Goal: Task Accomplishment & Management: Use online tool/utility

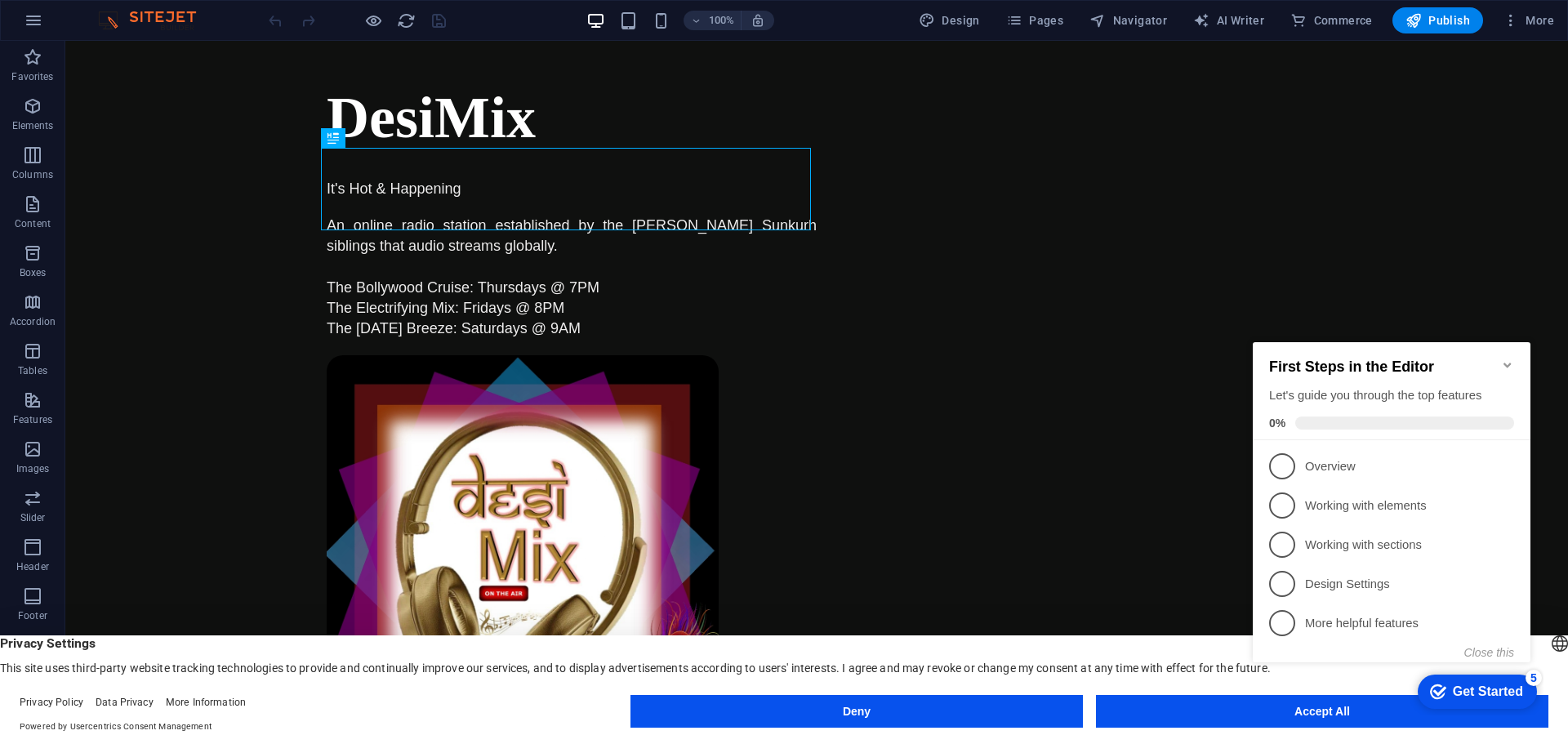
click at [1505, 363] on icon "Minimize checklist" at bounding box center [1507, 365] width 8 height 5
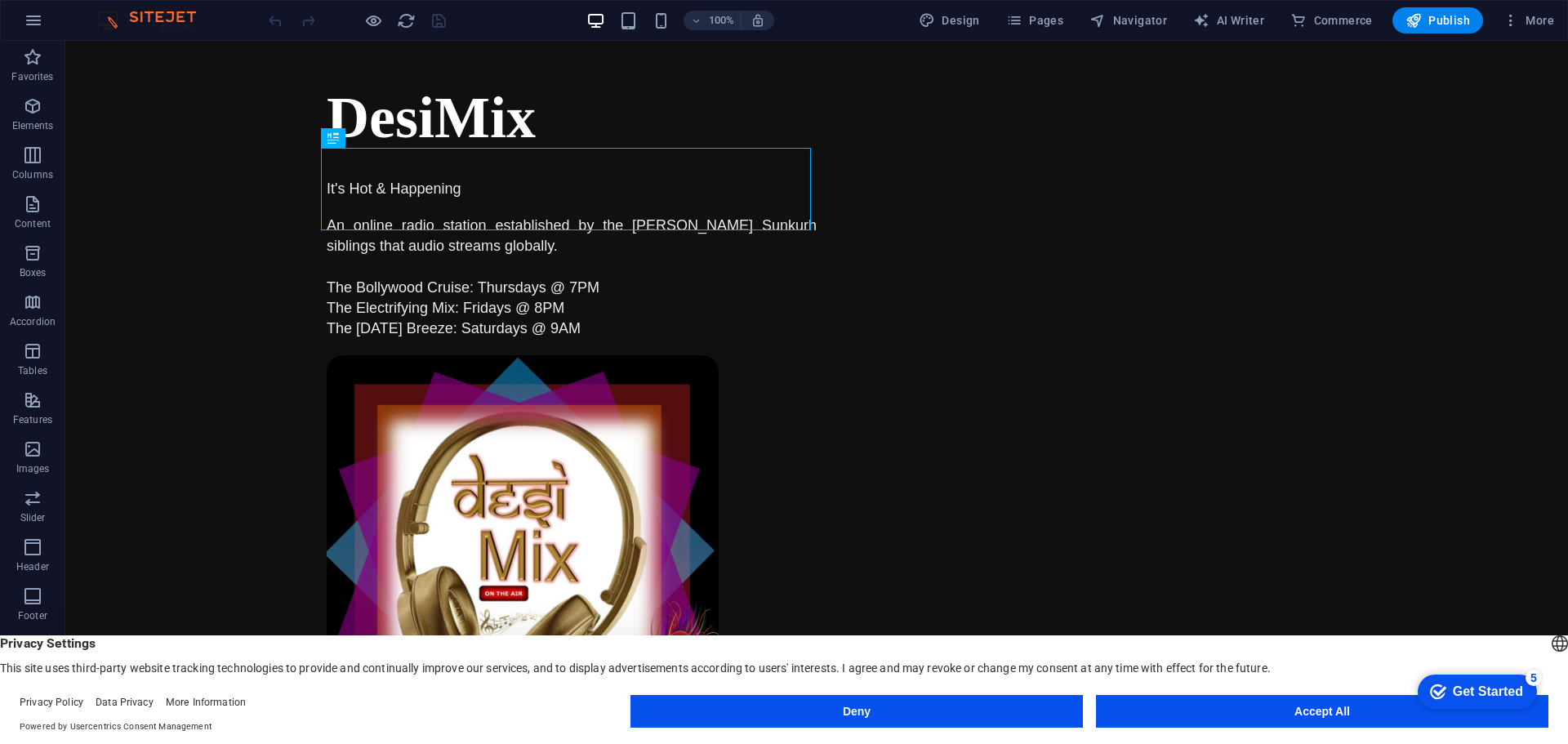
click at [1405, 713] on html "checkmark Get Started 5 First Steps in the Editor Let's guide you through the t…" at bounding box center [1475, 691] width 139 height 49
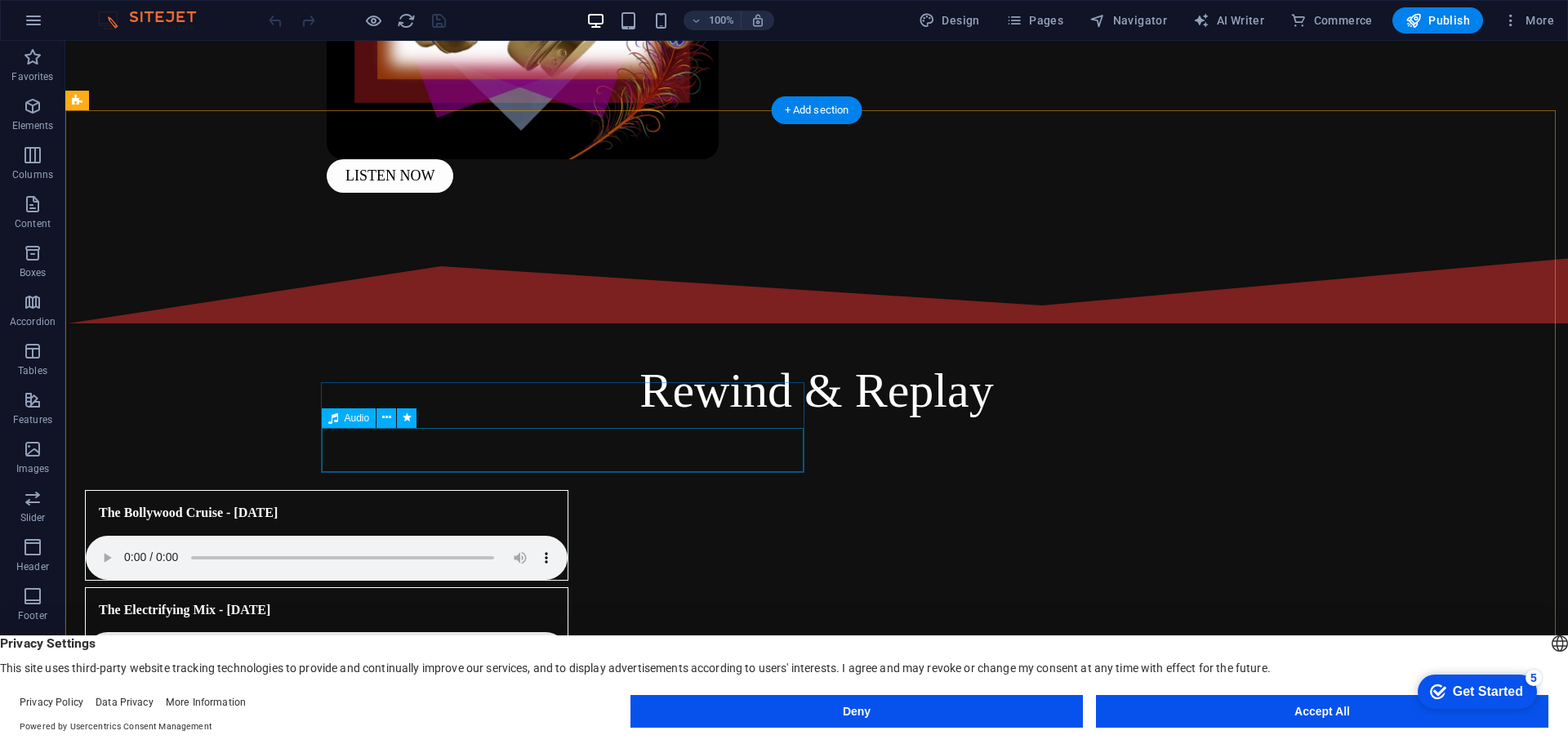
scroll to position [653, 0]
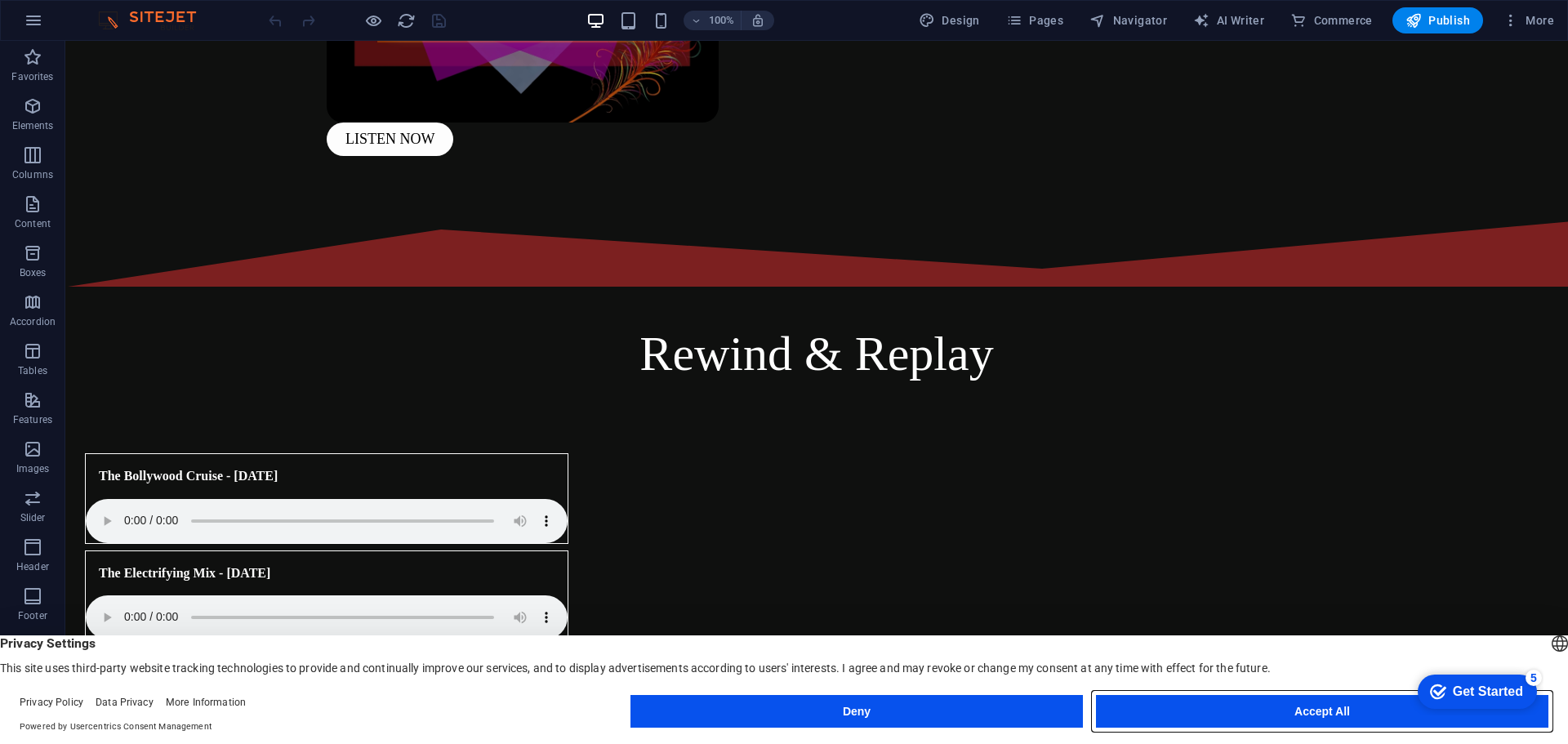
click at [0, 0] on button "Accept All" at bounding box center [0, 0] width 0 height 0
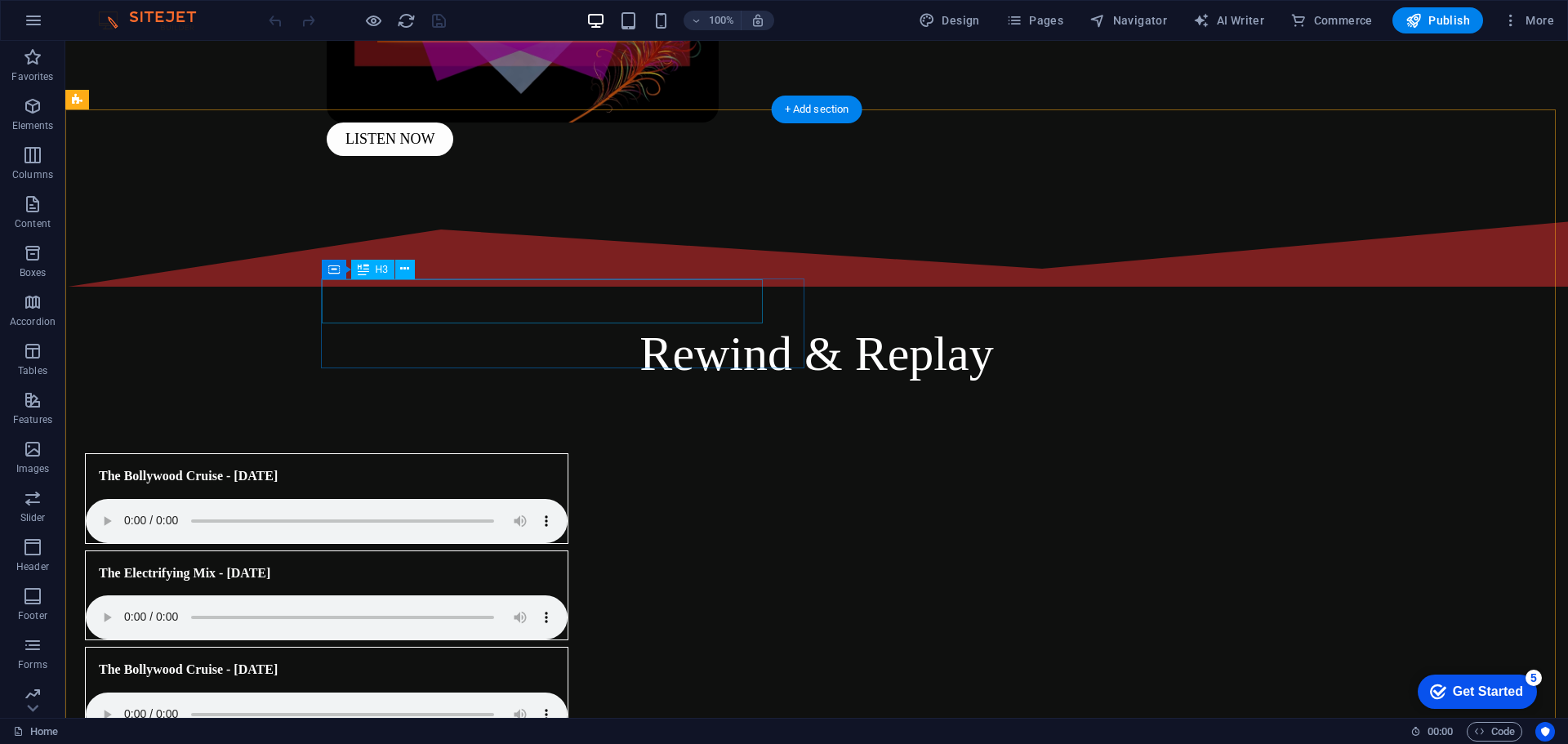
click at [476, 647] on div "The Bollywood Cruise - [DATE]" at bounding box center [306, 669] width 441 height 44
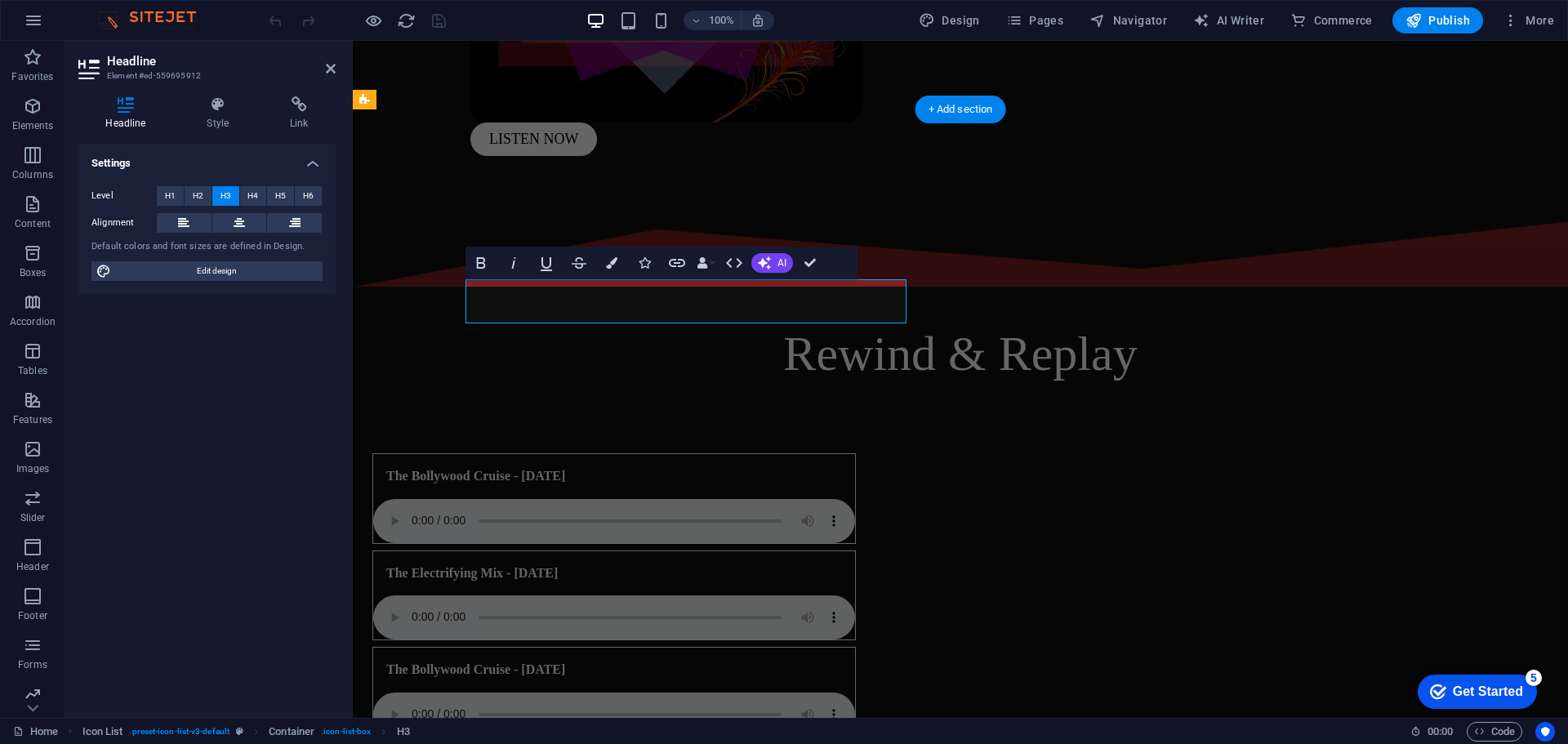
click at [565, 661] on h3 "The Bollywood Cruise - [DATE]" at bounding box center [476, 670] width 179 height 18
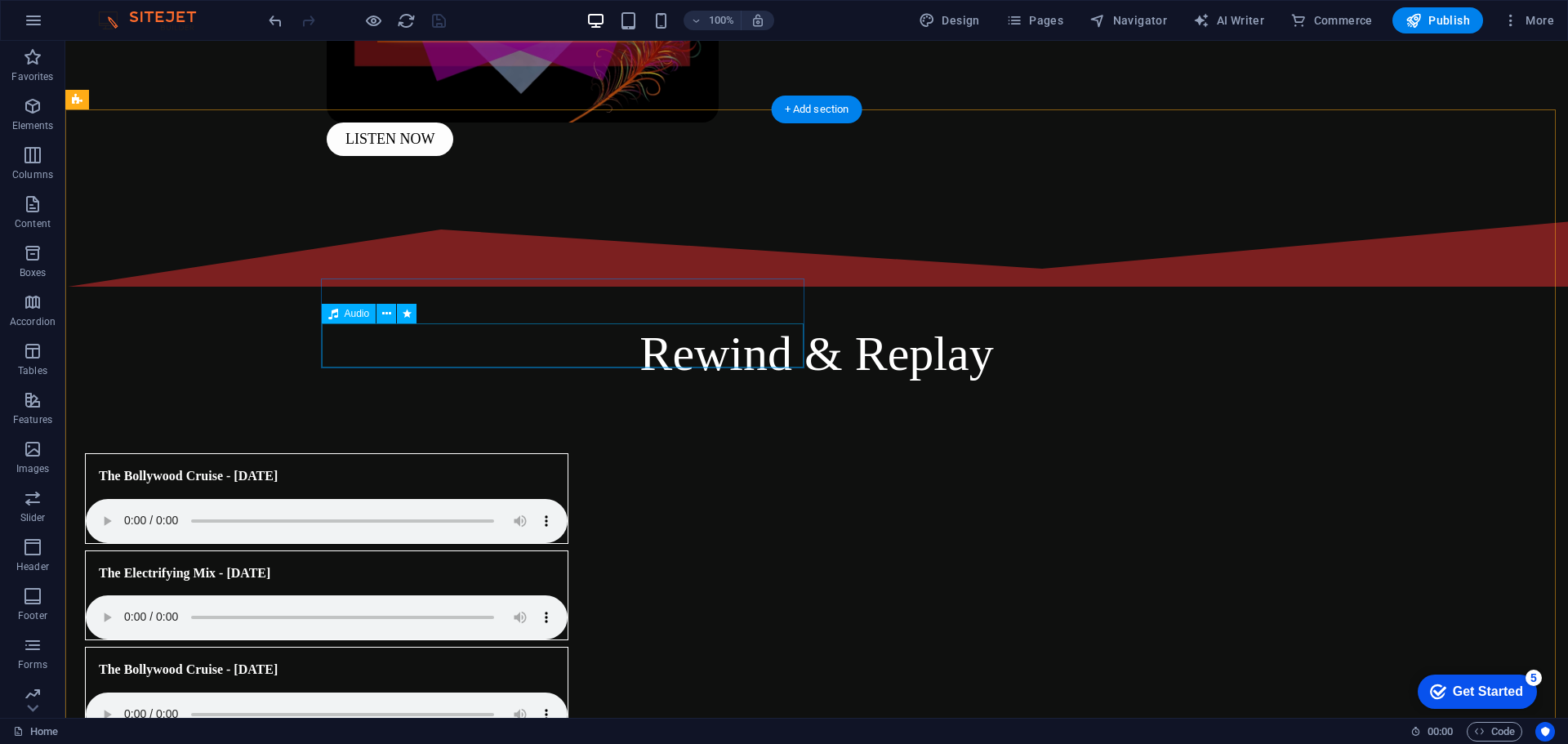
click at [396, 692] on figure at bounding box center [327, 714] width 482 height 44
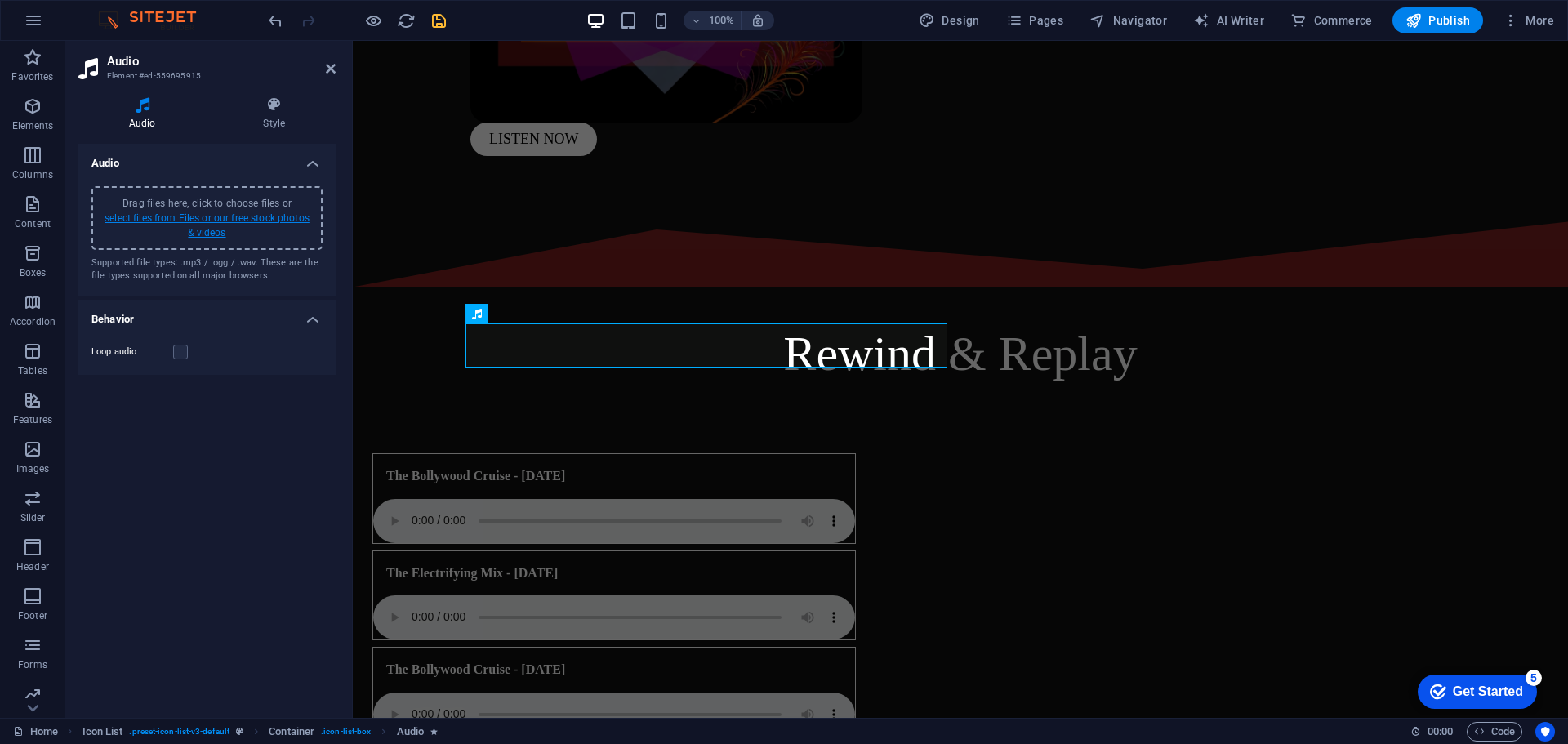
click at [216, 232] on link "select files from Files or our free stock photos & videos" at bounding box center [207, 225] width 205 height 26
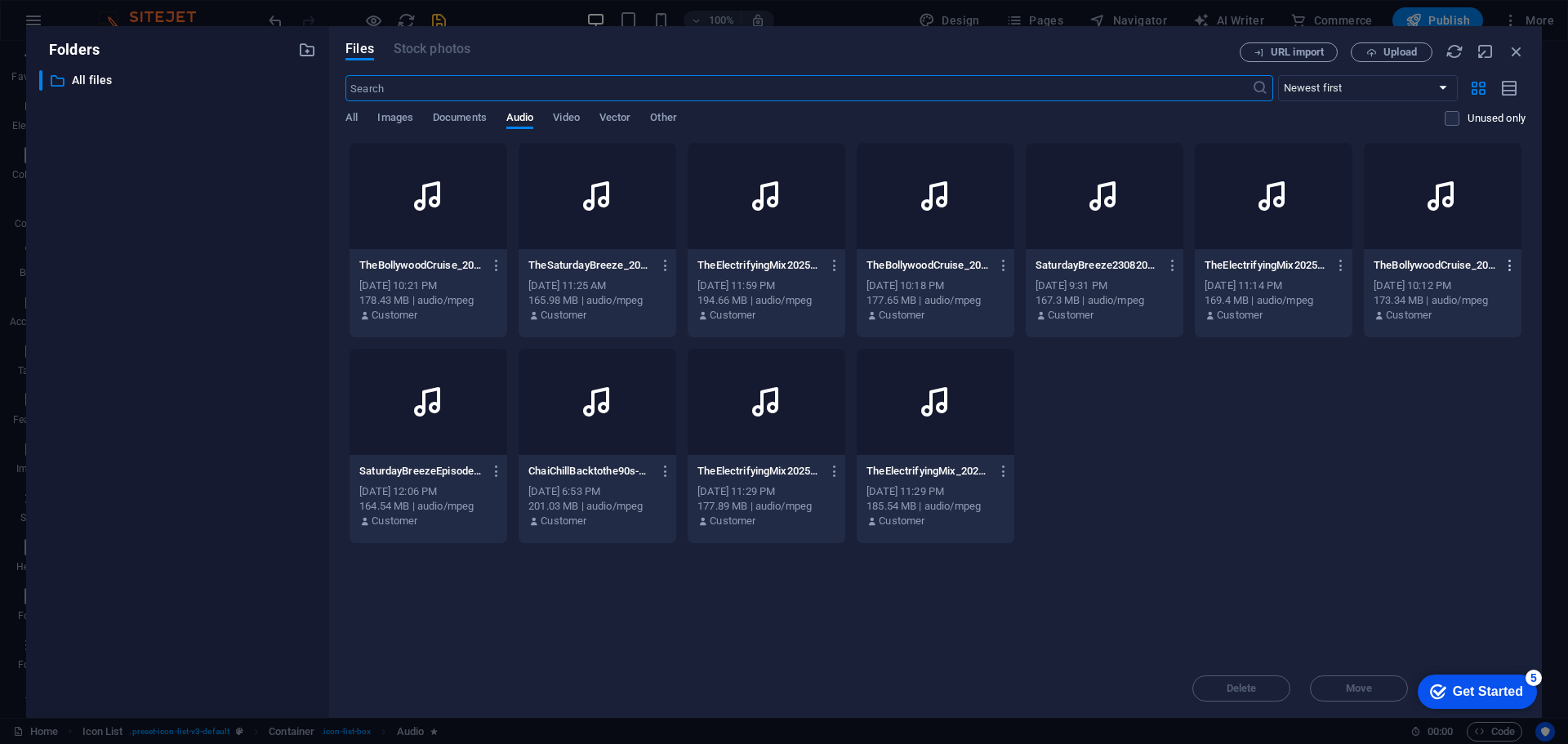
click at [1507, 260] on icon "button" at bounding box center [1510, 265] width 16 height 15
click at [1487, 540] on h6 "Delete" at bounding box center [1510, 542] width 68 height 19
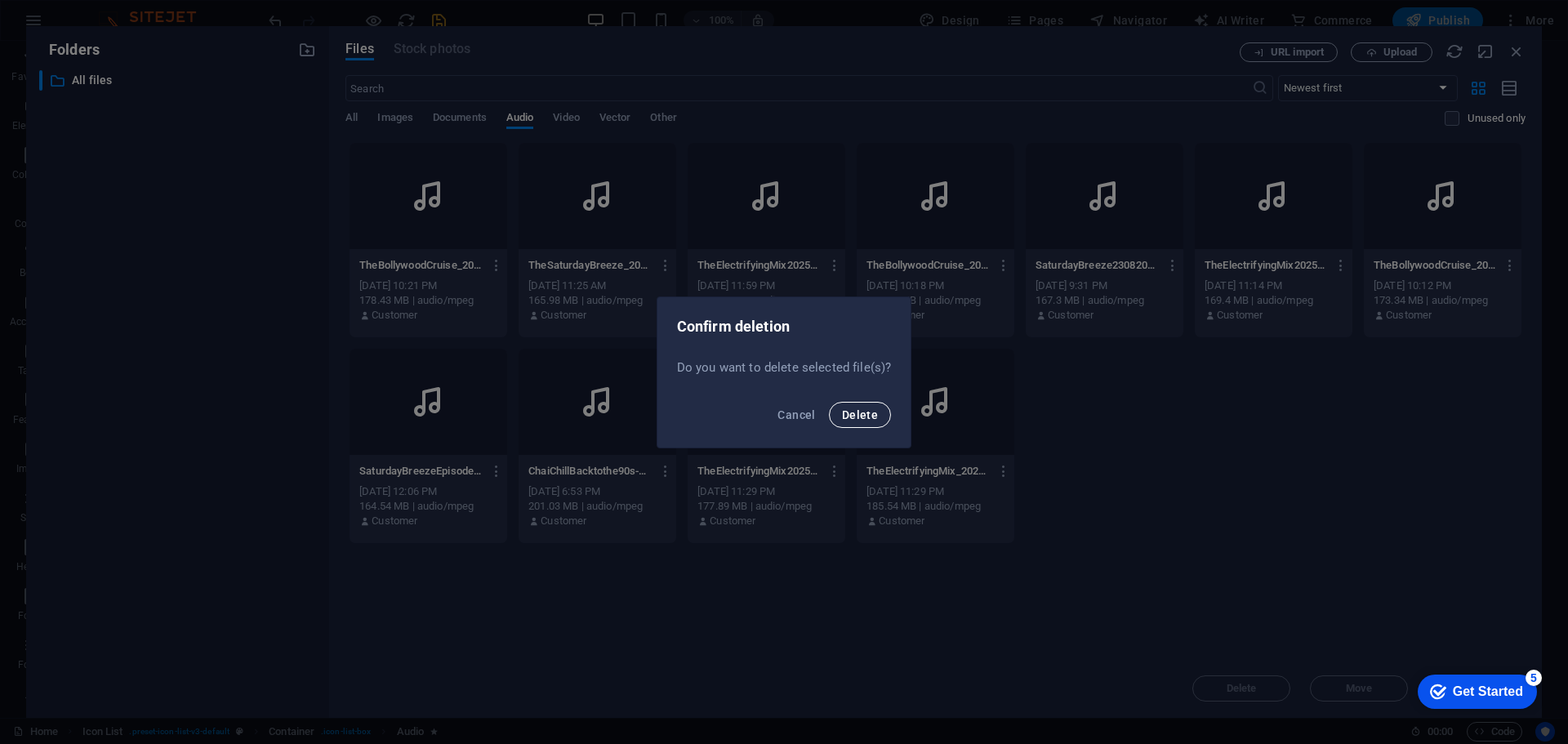
click at [856, 410] on span "Delete" at bounding box center [860, 415] width 36 height 13
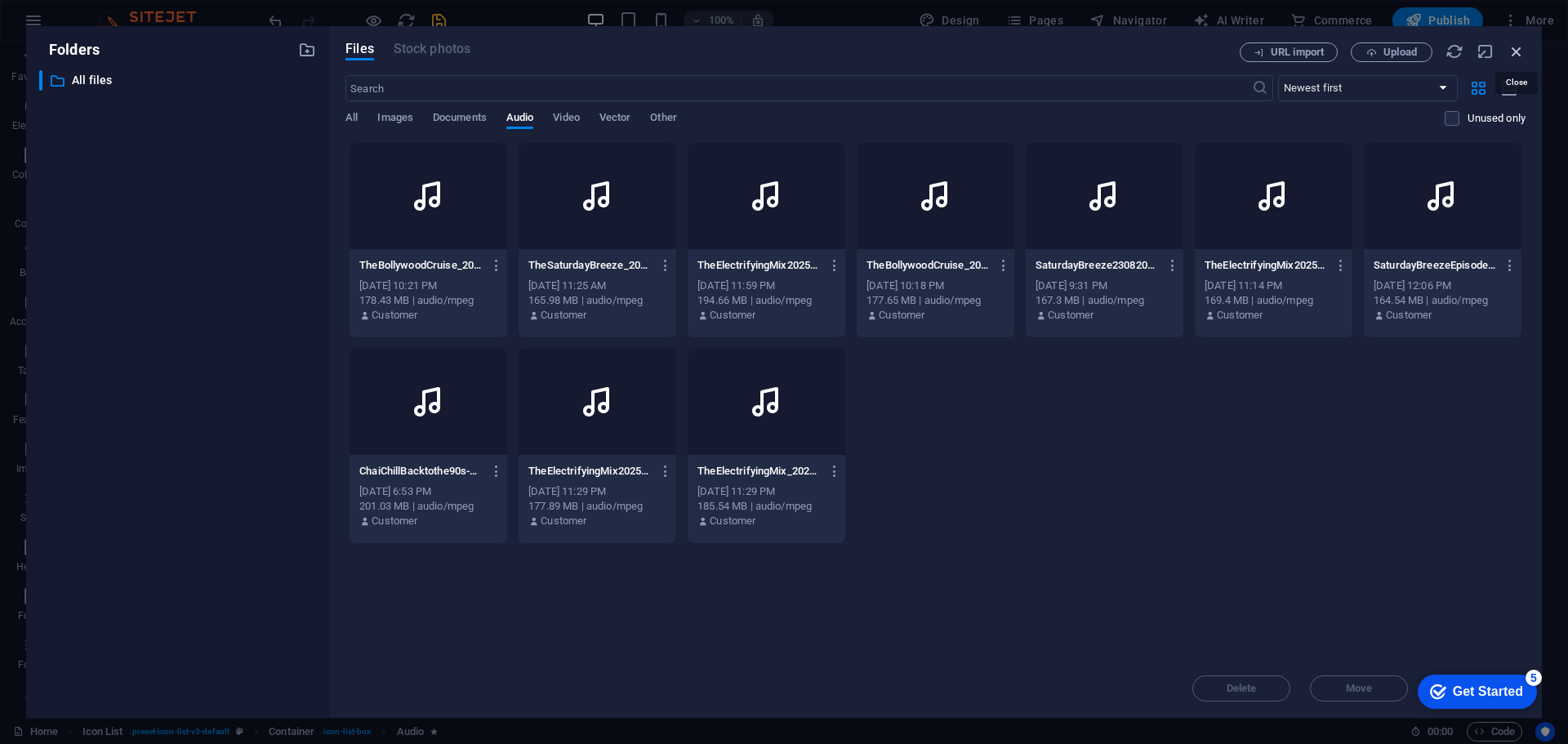
drag, startPoint x: 1518, startPoint y: 48, endPoint x: 1149, endPoint y: 3, distance: 371.7
click at [1518, 48] on icon "button" at bounding box center [1517, 52] width 18 height 18
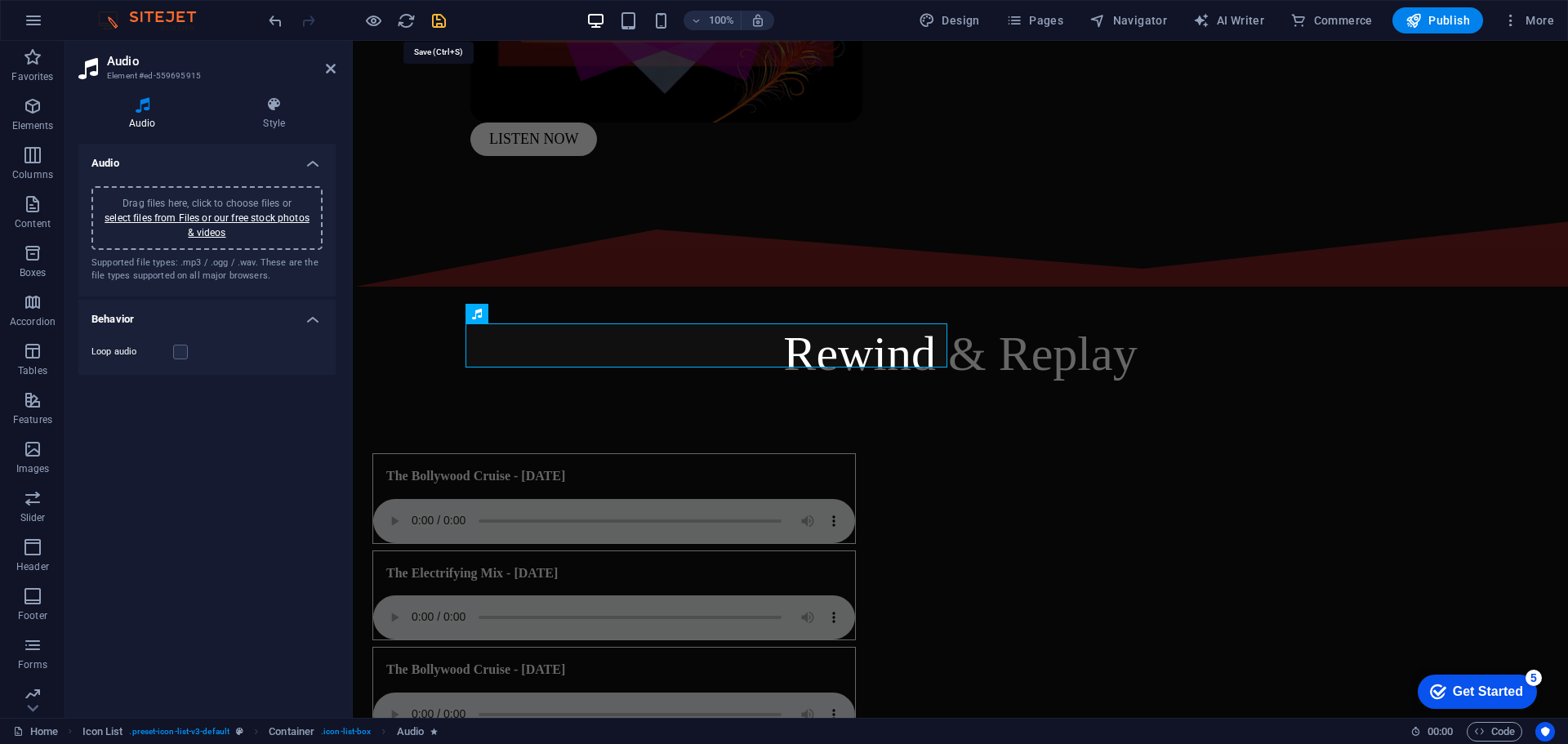
click at [440, 21] on icon "save" at bounding box center [439, 21] width 19 height 19
